Goal: Find specific page/section: Find specific page/section

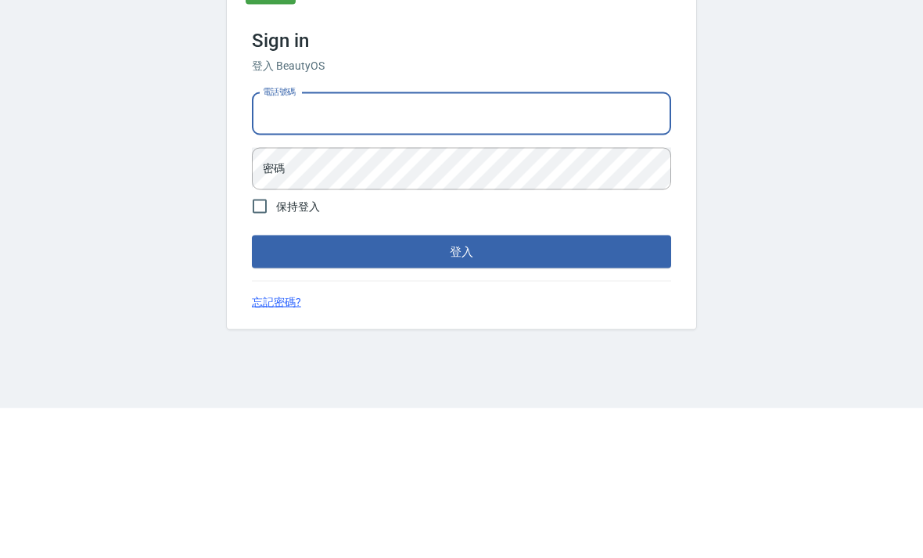
type input "0970291803"
click at [462, 385] on button "登入" at bounding box center [461, 401] width 419 height 33
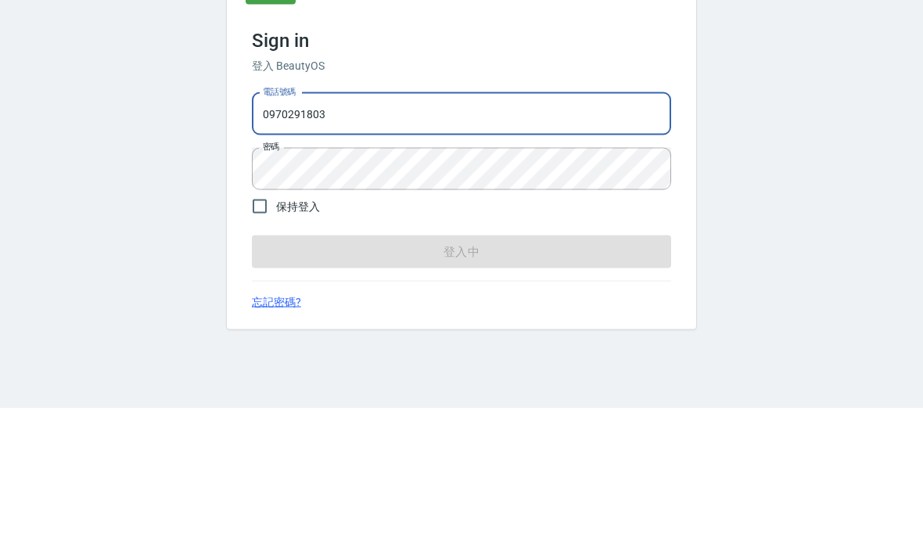
scroll to position [52, 0]
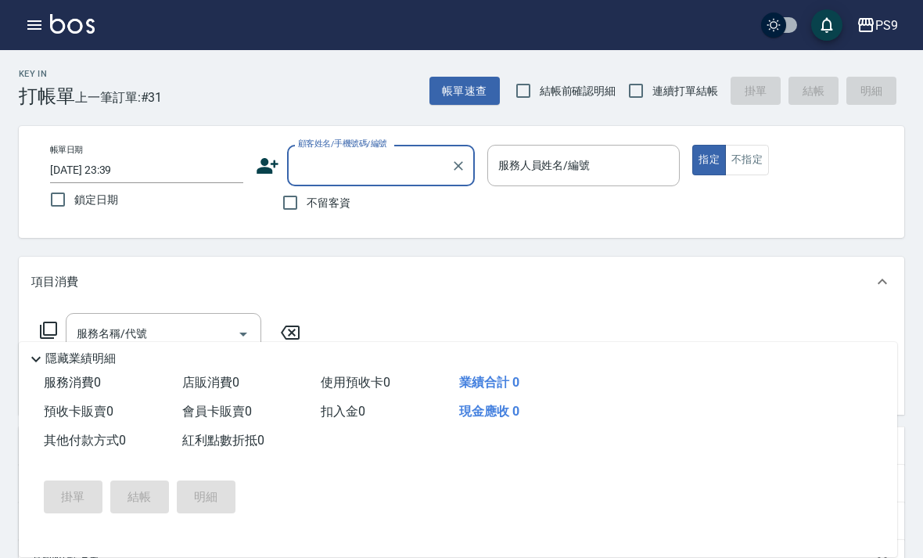
click at [31, 72] on h2 "Key In" at bounding box center [47, 74] width 56 height 10
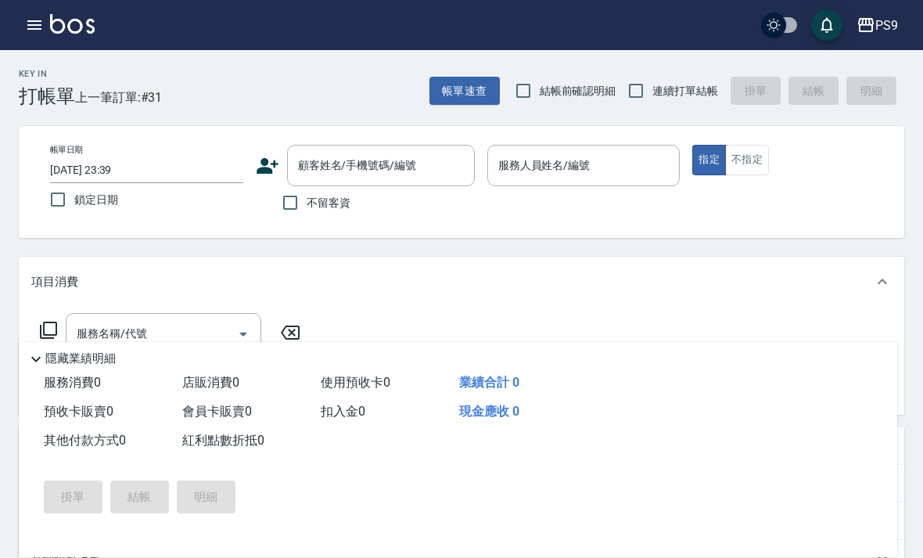
click at [31, 81] on div "Key In 打帳單" at bounding box center [47, 88] width 56 height 38
click at [34, 79] on div "Key In 打帳單" at bounding box center [47, 88] width 56 height 38
click at [38, 81] on div "Key In 打帳單" at bounding box center [47, 88] width 56 height 38
click at [48, 27] on button "button" at bounding box center [34, 24] width 31 height 31
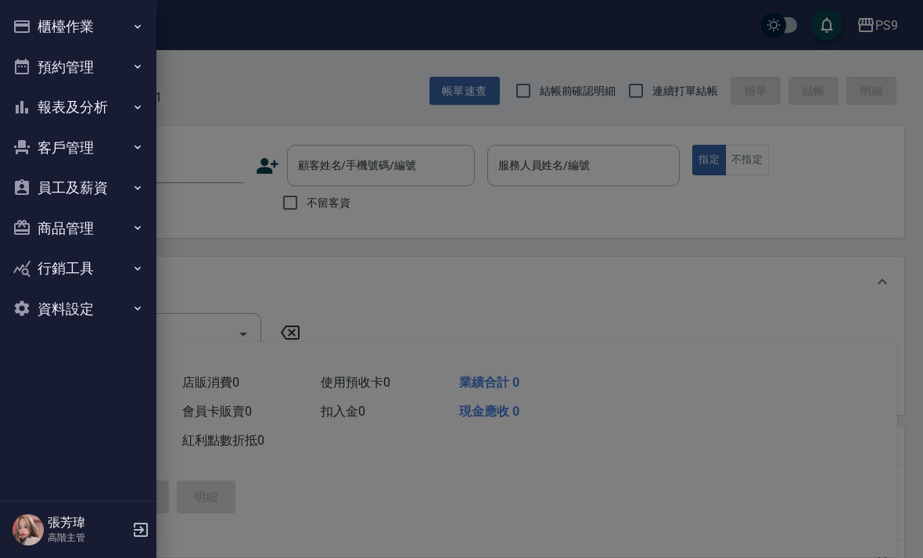
click at [47, 27] on div at bounding box center [461, 279] width 923 height 558
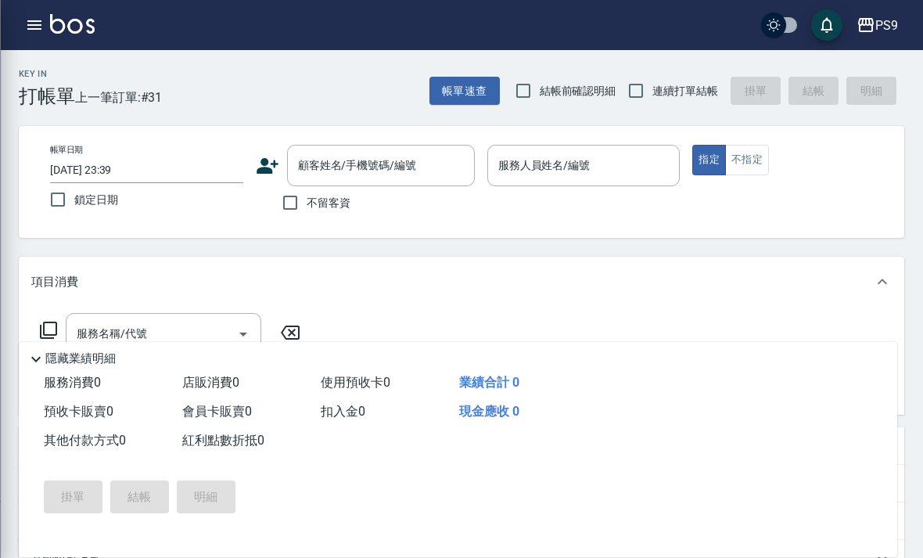
click at [39, 27] on icon "button" at bounding box center [34, 25] width 19 height 19
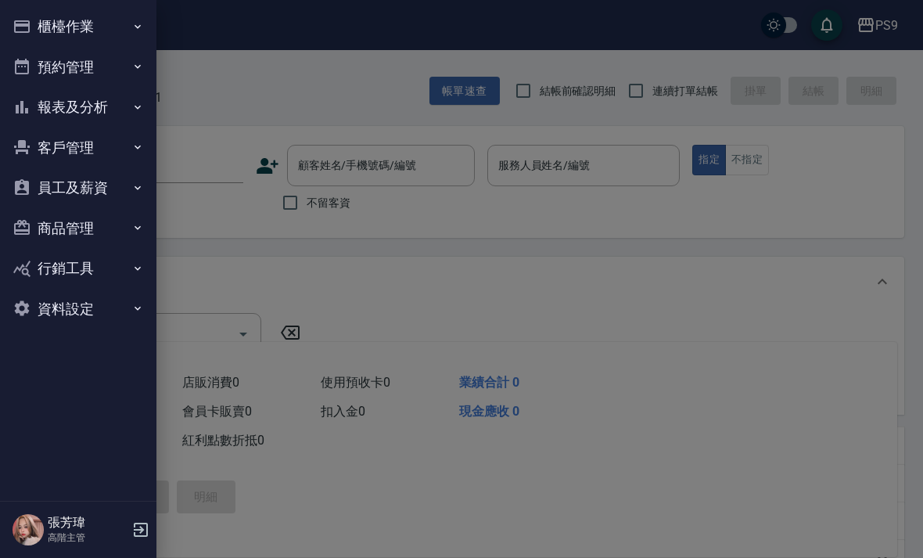
click at [55, 65] on button "預約管理" at bounding box center [78, 67] width 144 height 41
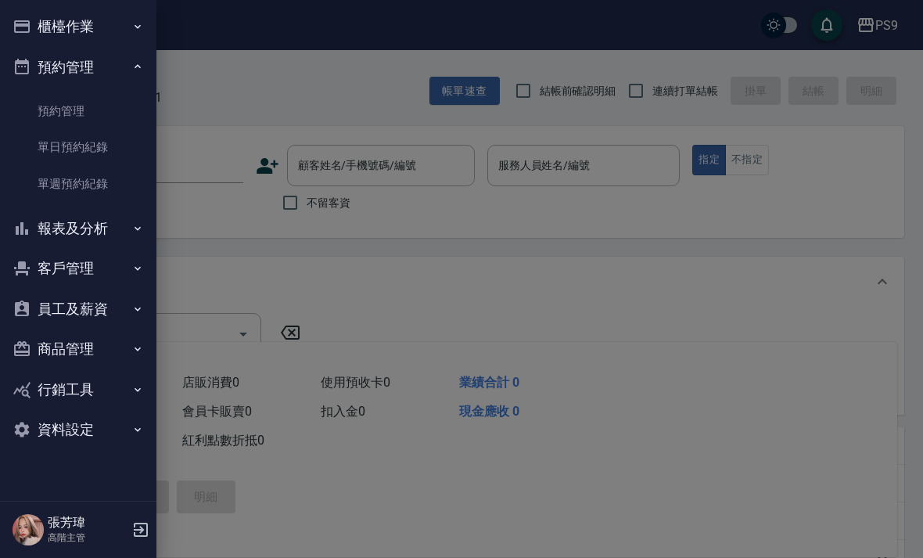
click at [74, 232] on button "報表及分析" at bounding box center [78, 228] width 144 height 41
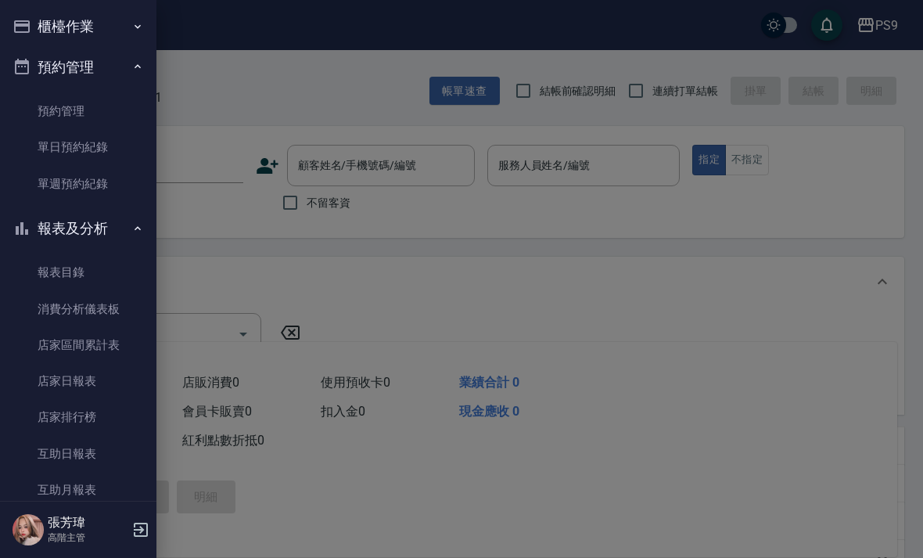
click at [82, 379] on link "店家日報表" at bounding box center [78, 381] width 144 height 36
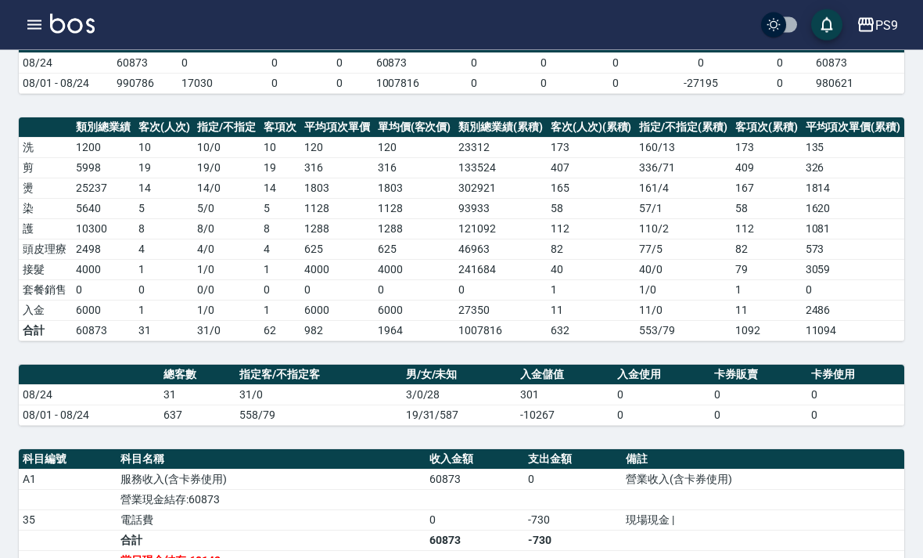
scroll to position [157, 0]
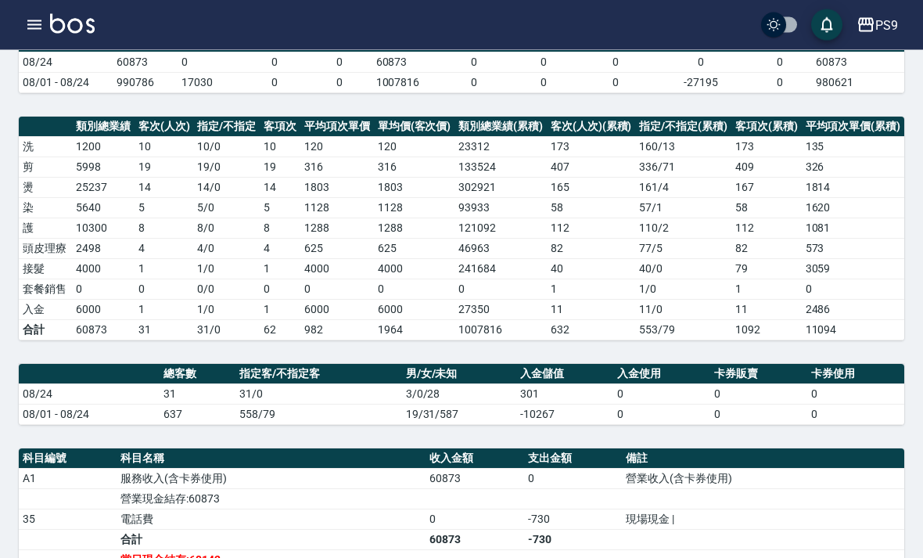
click at [41, 10] on button "button" at bounding box center [34, 24] width 31 height 31
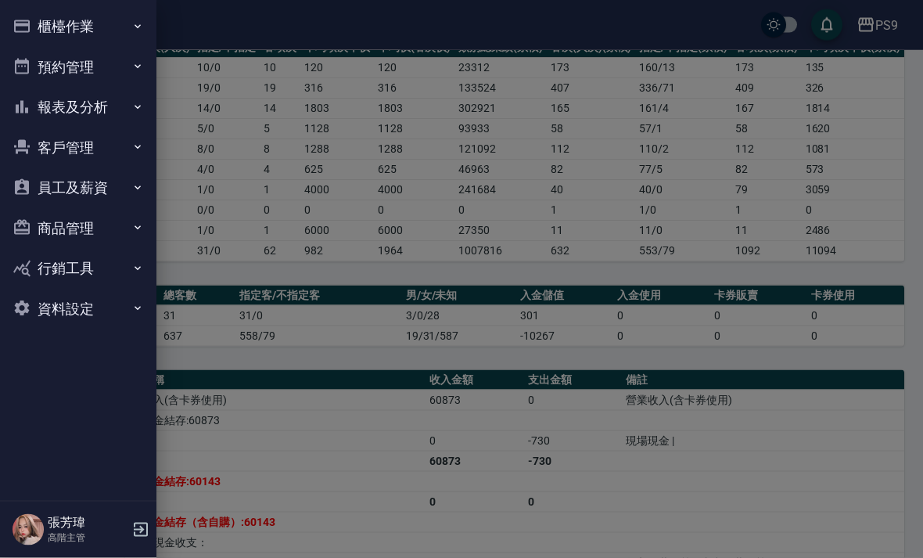
scroll to position [240, 0]
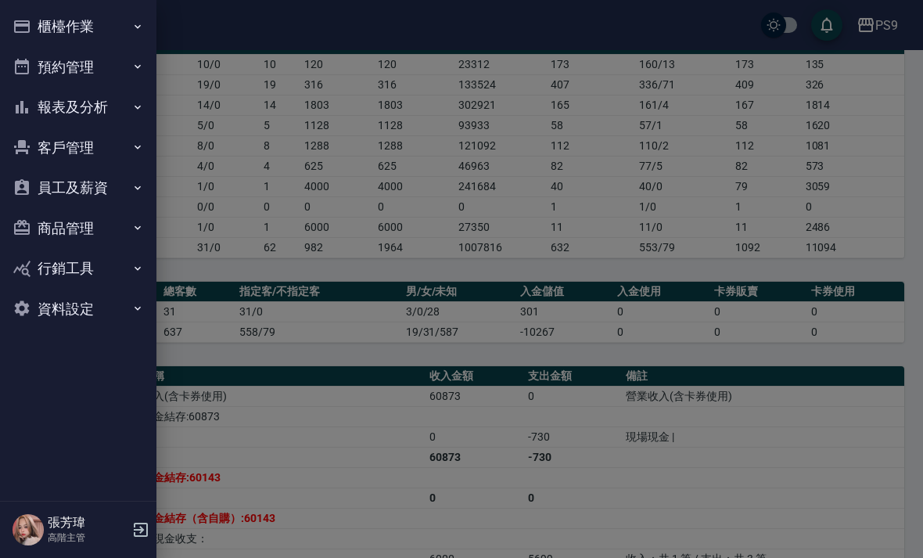
click at [82, 113] on button "報表及分析" at bounding box center [78, 107] width 144 height 41
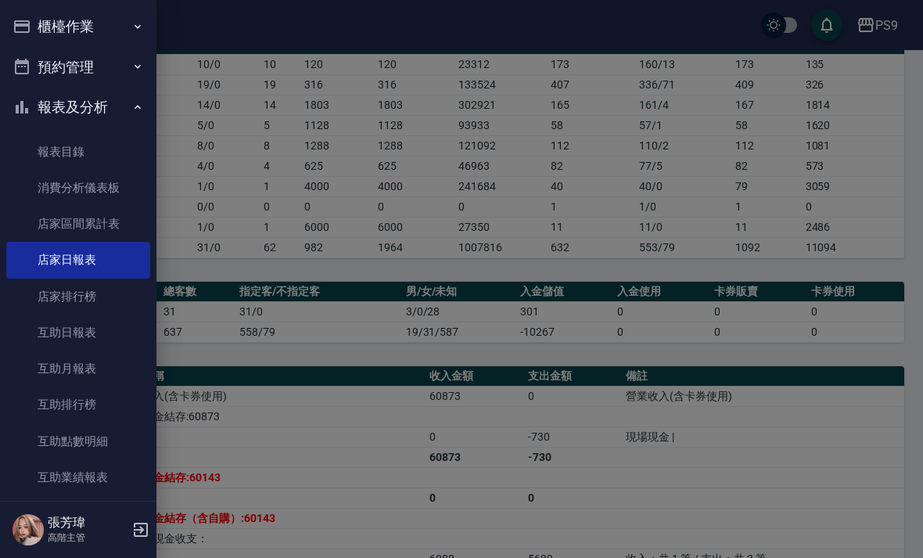
click at [74, 330] on link "互助日報表" at bounding box center [78, 333] width 144 height 36
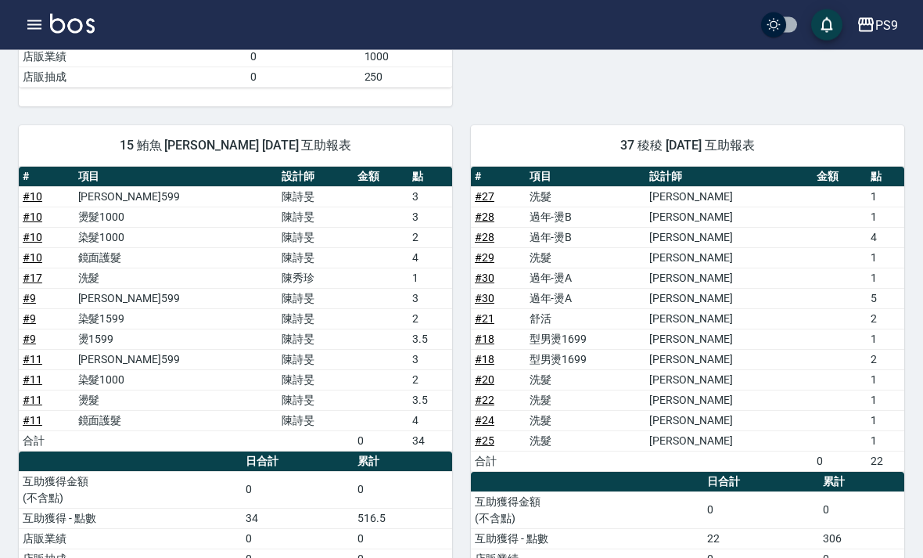
scroll to position [584, 0]
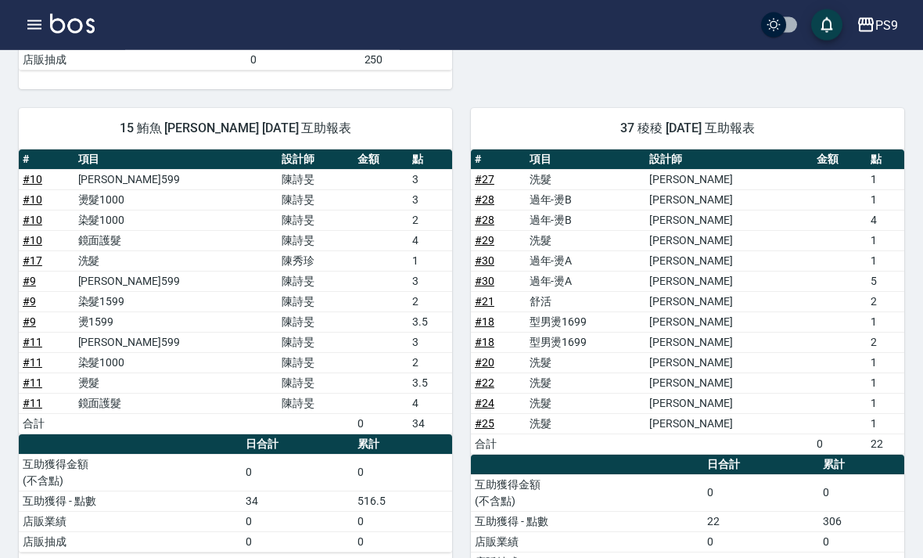
click at [43, 18] on icon "button" at bounding box center [34, 25] width 19 height 19
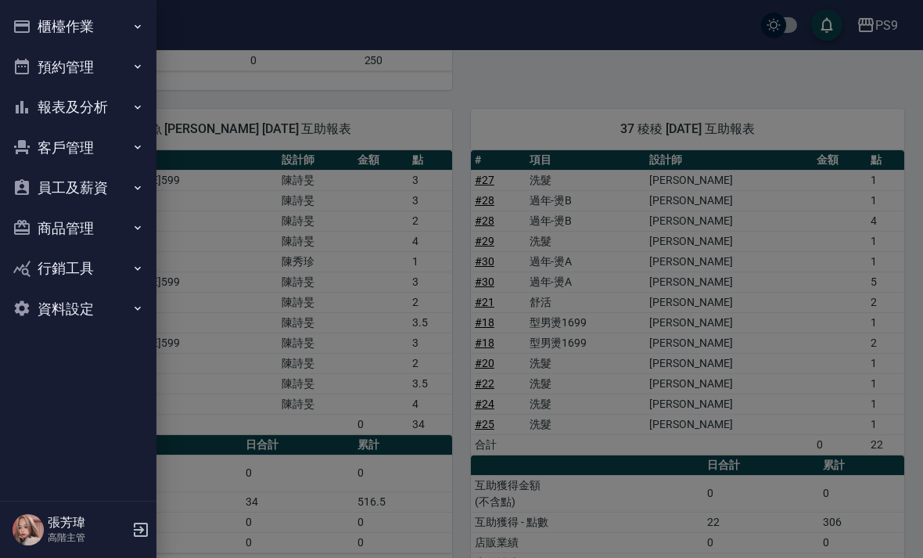
click at [66, 105] on button "報表及分析" at bounding box center [78, 107] width 144 height 41
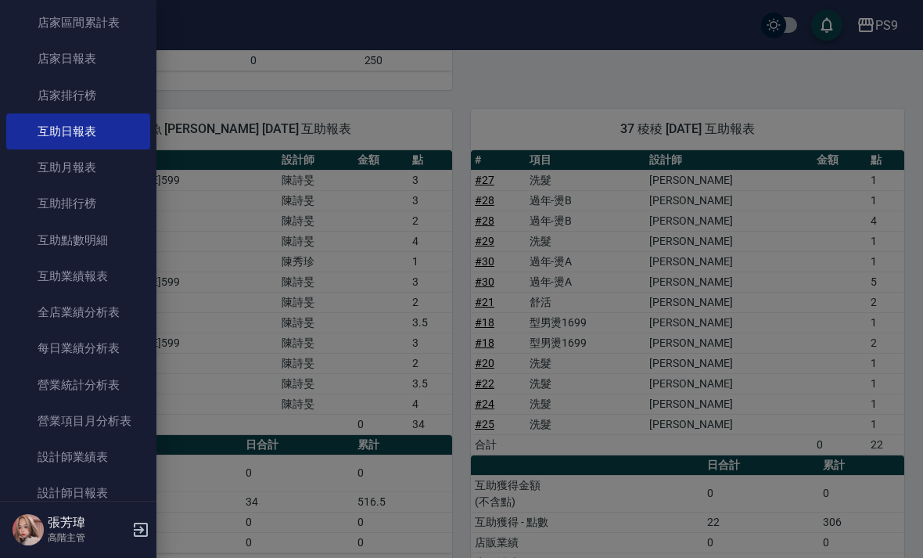
scroll to position [203, 0]
click at [75, 482] on link "設計師日報表" at bounding box center [78, 491] width 144 height 36
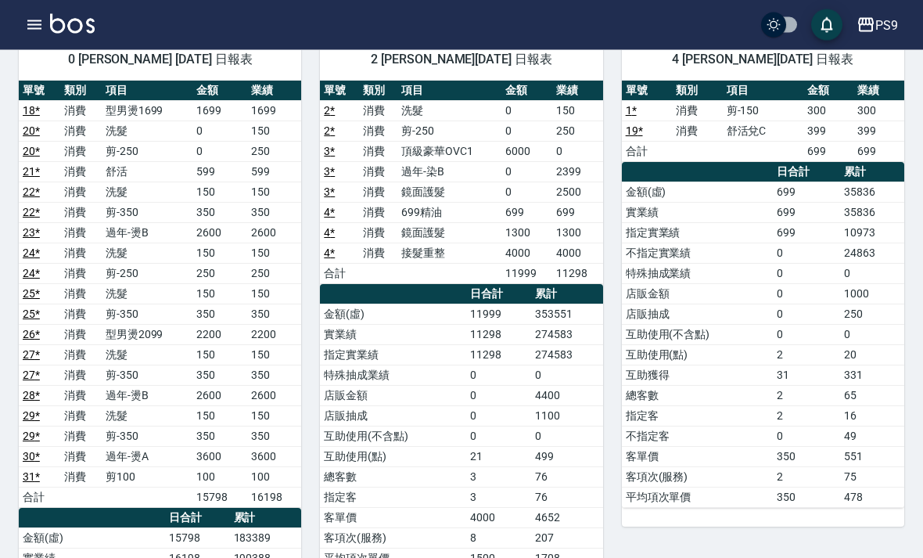
scroll to position [121, 0]
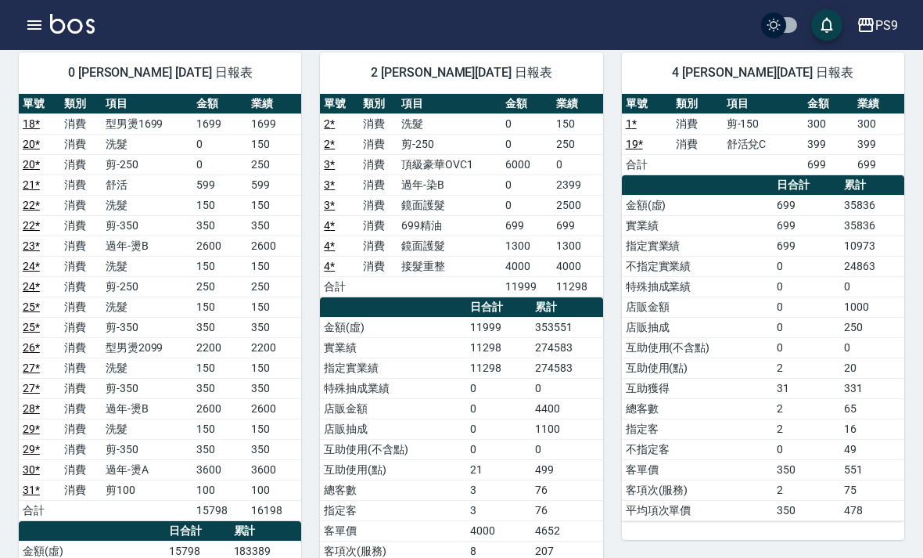
click at [29, 11] on button "button" at bounding box center [34, 24] width 31 height 31
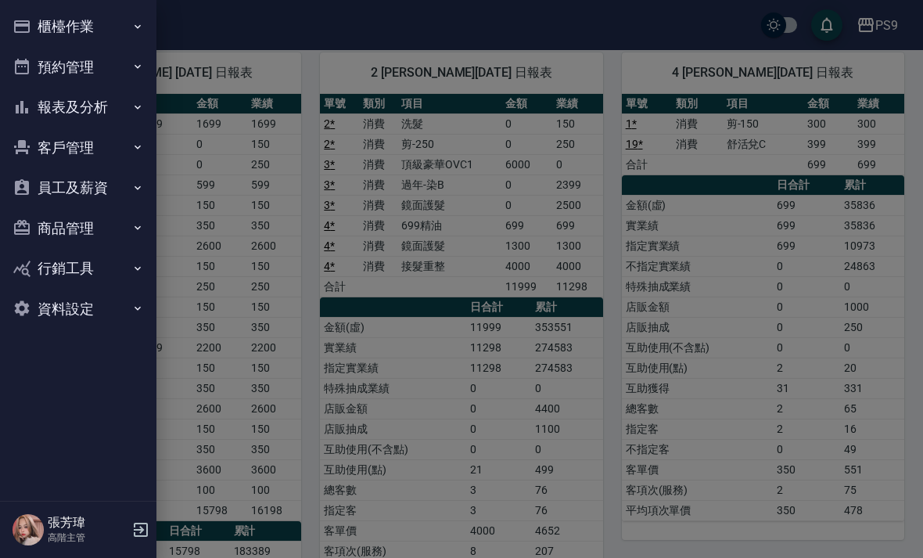
click at [82, 110] on button "報表及分析" at bounding box center [78, 107] width 144 height 41
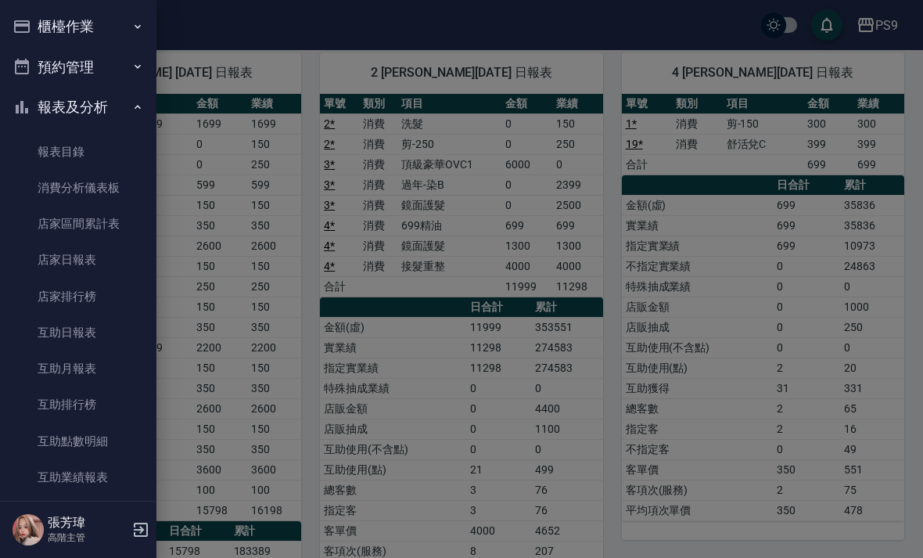
click at [59, 253] on link "店家日報表" at bounding box center [78, 260] width 144 height 36
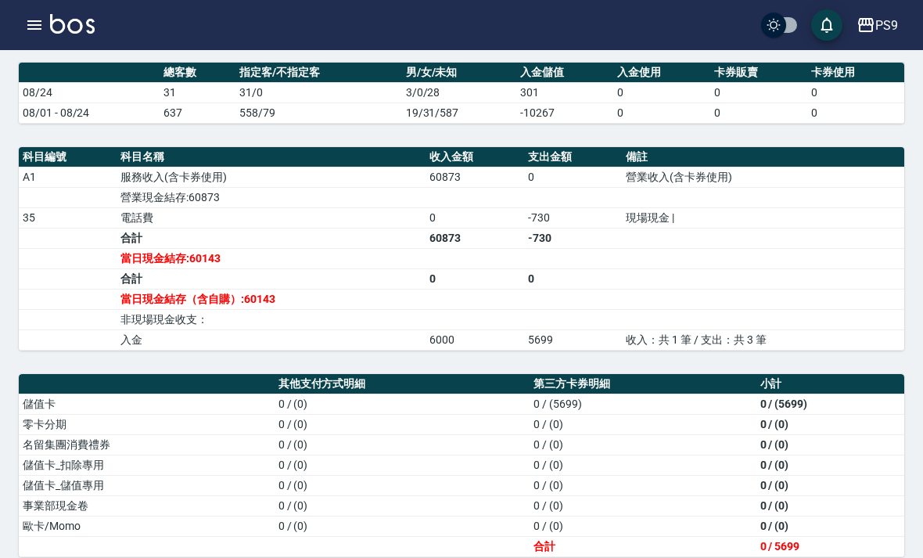
scroll to position [605, 0]
